Goal: Check status: Check status

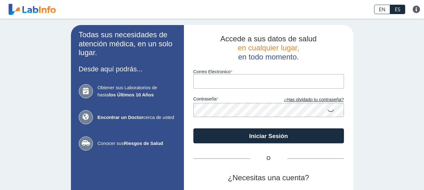
click at [214, 83] on input "Correo Electronico" at bounding box center [268, 81] width 151 height 14
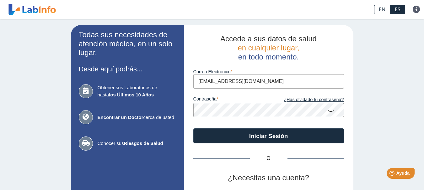
type input "[EMAIL_ADDRESS][DOMAIN_NAME]"
click at [193, 129] on button "Iniciar Sesión" at bounding box center [268, 136] width 151 height 15
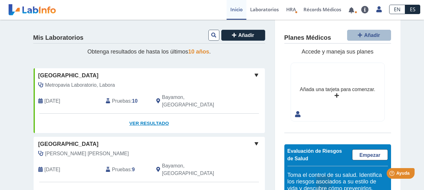
click at [147, 115] on link "Ver Resultado" at bounding box center [149, 124] width 231 height 20
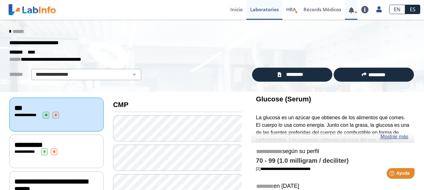
click at [354, 12] on icon at bounding box center [355, 12] width 3 height 3
click at [352, 11] on link at bounding box center [351, 10] width 13 height 5
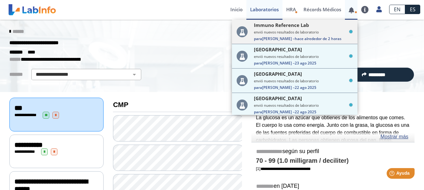
click at [317, 38] on span "hace alrededor de 2 horas" at bounding box center [317, 38] width 47 height 5
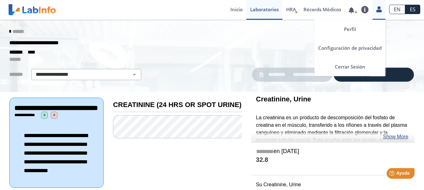
click at [375, 11] on link at bounding box center [378, 8] width 13 height 8
click at [356, 67] on link "Cerrar Sesión" at bounding box center [349, 66] width 71 height 19
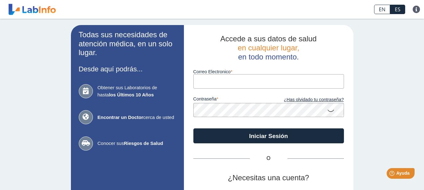
click at [236, 82] on input "Correo Electronico" at bounding box center [268, 81] width 151 height 14
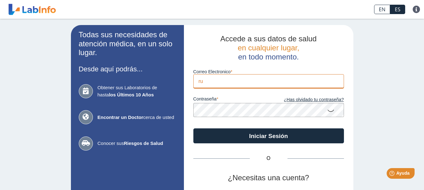
type input "[EMAIL_ADDRESS][DOMAIN_NAME]"
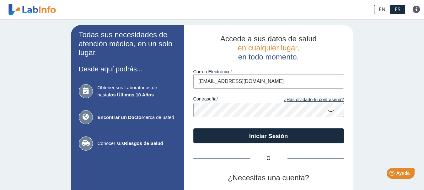
click at [193, 129] on button "Iniciar Sesión" at bounding box center [268, 136] width 151 height 15
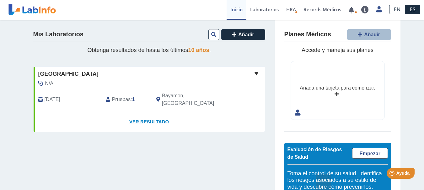
click at [142, 114] on link "Ver Resultado" at bounding box center [149, 122] width 231 height 20
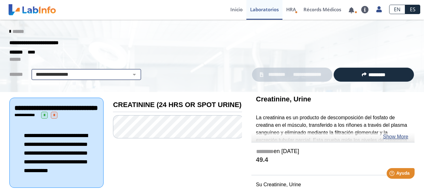
click at [129, 74] on select "**********" at bounding box center [86, 75] width 106 height 8
select select "**********"
click at [33, 71] on select "**********" at bounding box center [86, 75] width 106 height 8
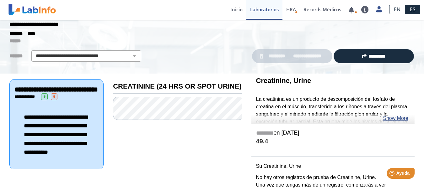
scroll to position [37, 0]
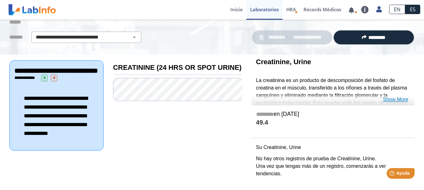
click at [393, 100] on link "Show More" at bounding box center [395, 100] width 25 height 8
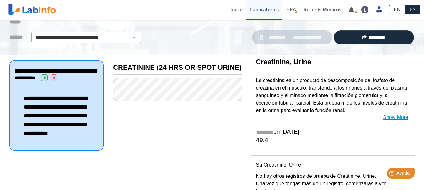
click at [398, 117] on link "Show More" at bounding box center [395, 118] width 25 height 8
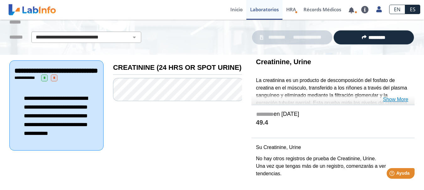
click at [394, 100] on link "Show More" at bounding box center [395, 100] width 25 height 8
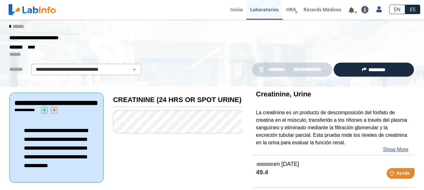
scroll to position [0, 0]
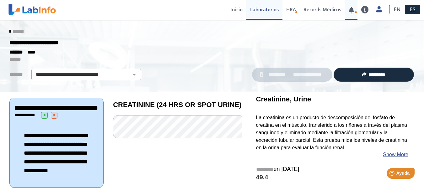
click at [353, 10] on link at bounding box center [351, 10] width 13 height 5
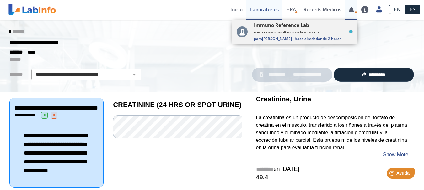
click at [305, 31] on small "envió nuevos resultados de laboratorio" at bounding box center [303, 32] width 99 height 5
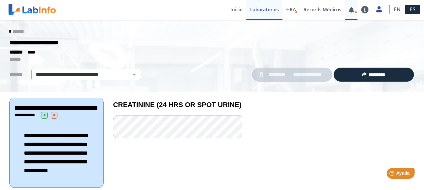
click at [305, 31] on div "******" at bounding box center [212, 31] width 414 height 11
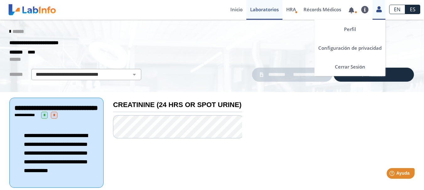
click at [378, 11] on icon at bounding box center [378, 9] width 5 height 5
click at [356, 66] on link "Cerrar Sesión" at bounding box center [349, 66] width 71 height 19
